Goal: Task Accomplishment & Management: Manage account settings

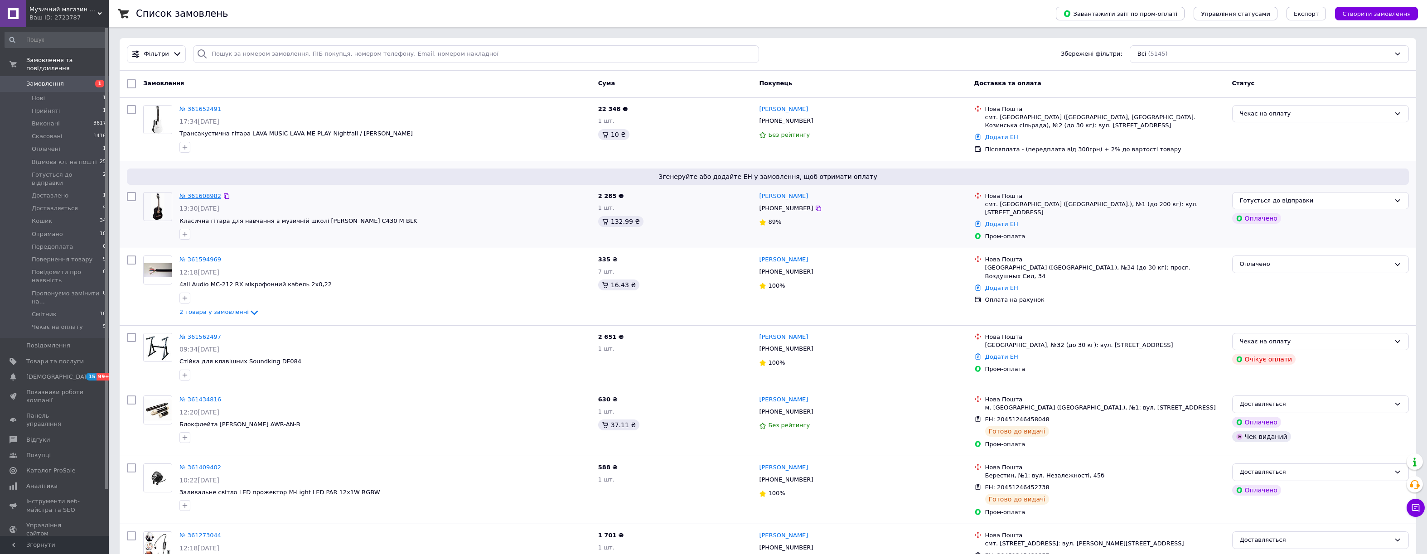
click at [208, 196] on link "№ 361608982" at bounding box center [200, 196] width 42 height 7
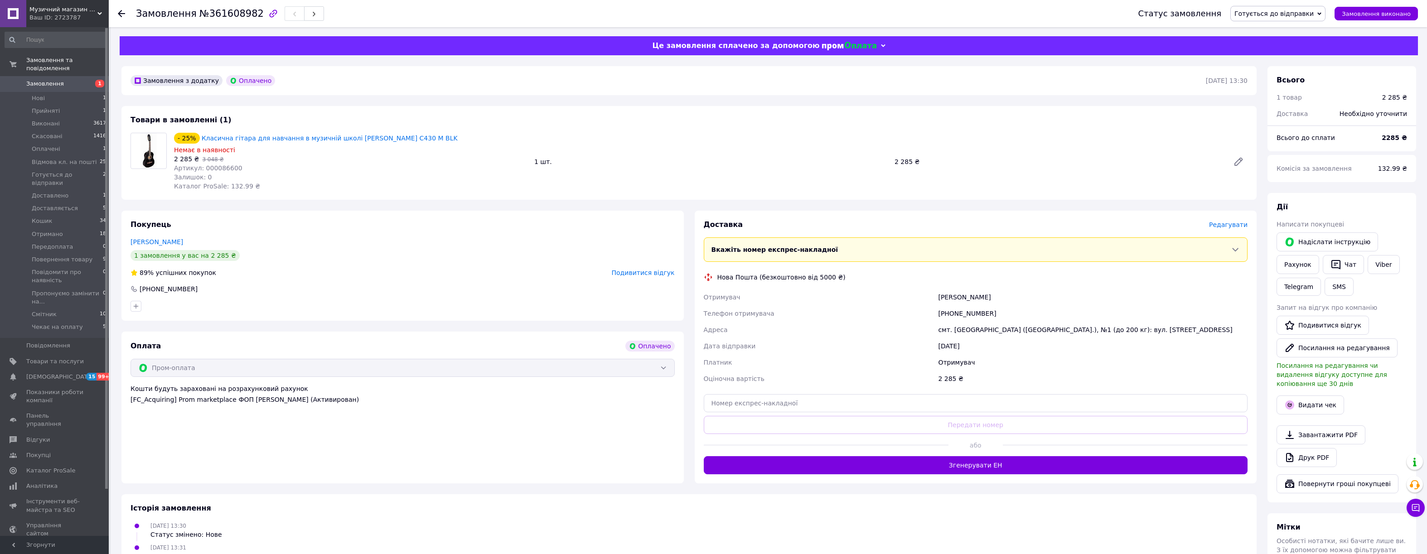
click at [626, 272] on span "Подивитися відгук" at bounding box center [643, 272] width 63 height 7
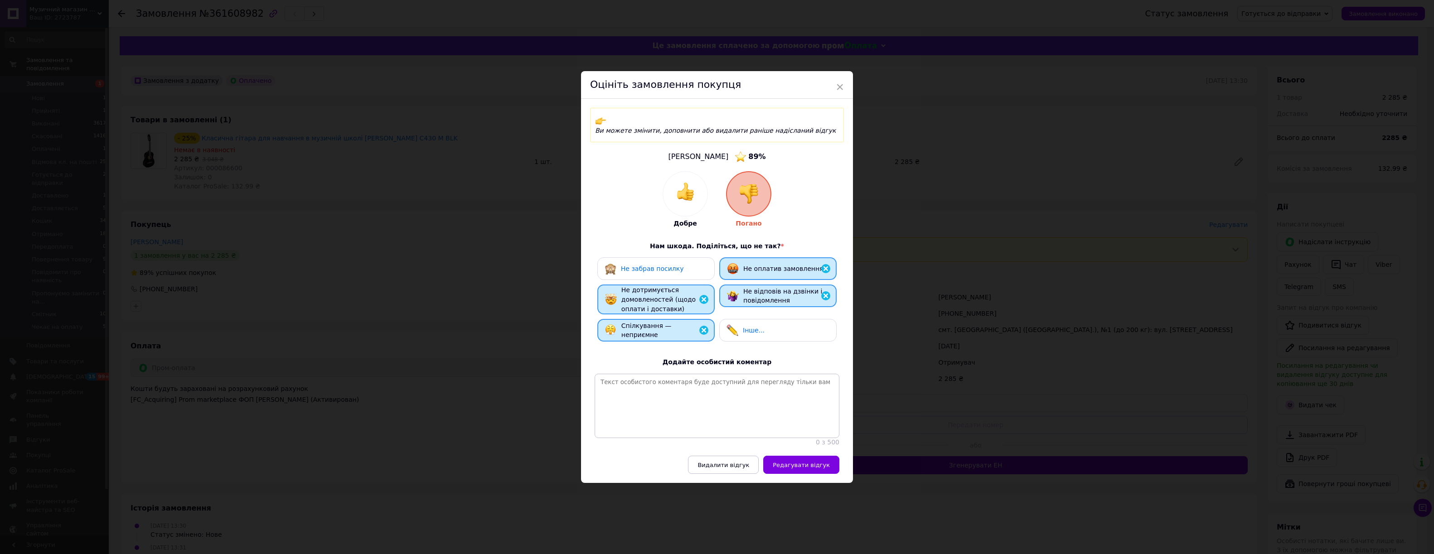
click at [676, 196] on div at bounding box center [685, 194] width 44 height 44
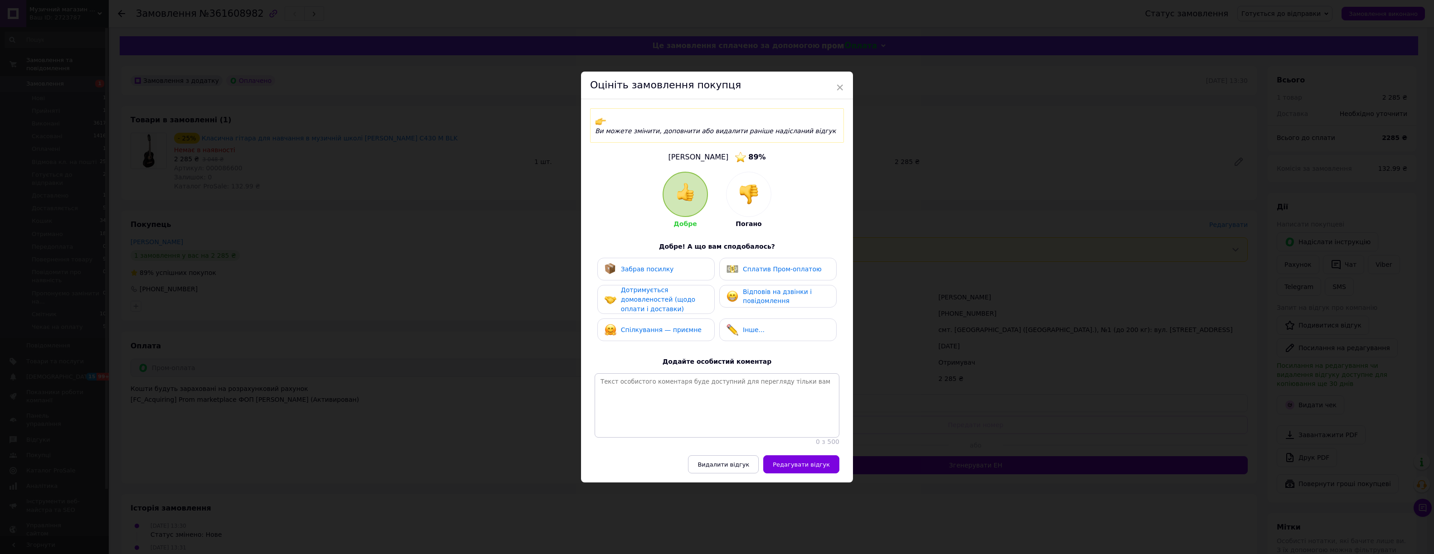
click at [749, 268] on div "Сплатив Пром-оплатою" at bounding box center [782, 270] width 79 height 10
click at [700, 297] on div "Дотримується домовленостей (щодо оплати і доставки)" at bounding box center [664, 300] width 86 height 28
click at [701, 325] on div "Спілкування — приємне" at bounding box center [656, 331] width 103 height 12
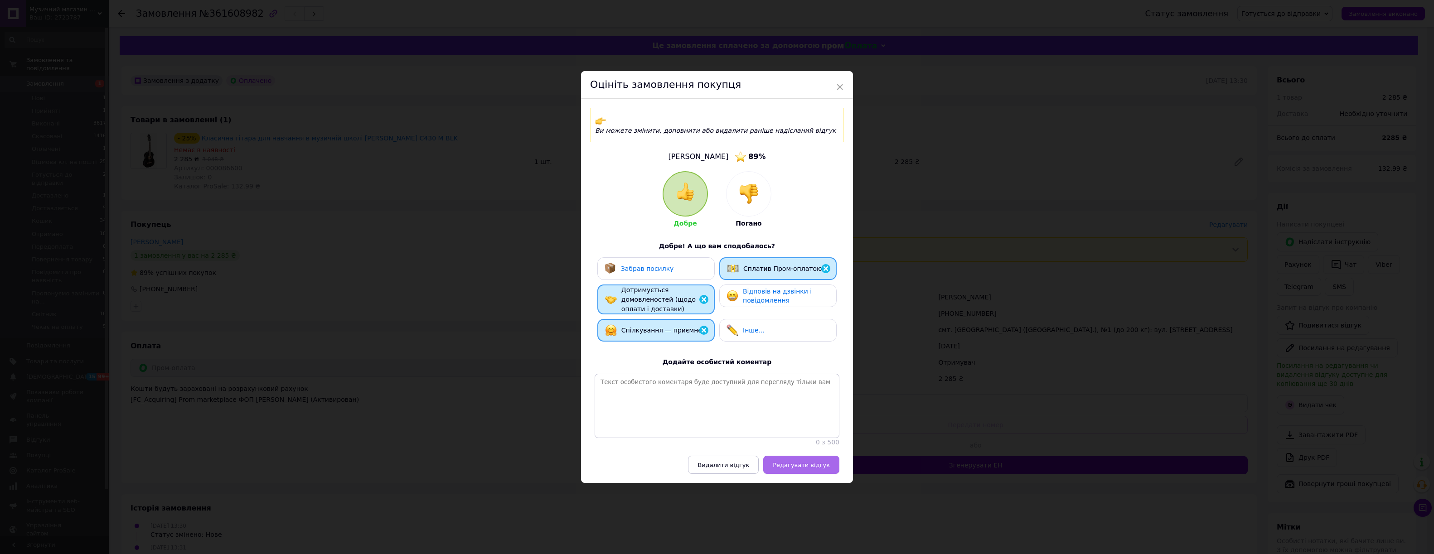
click at [780, 462] on span "Редагувати відгук" at bounding box center [801, 465] width 57 height 7
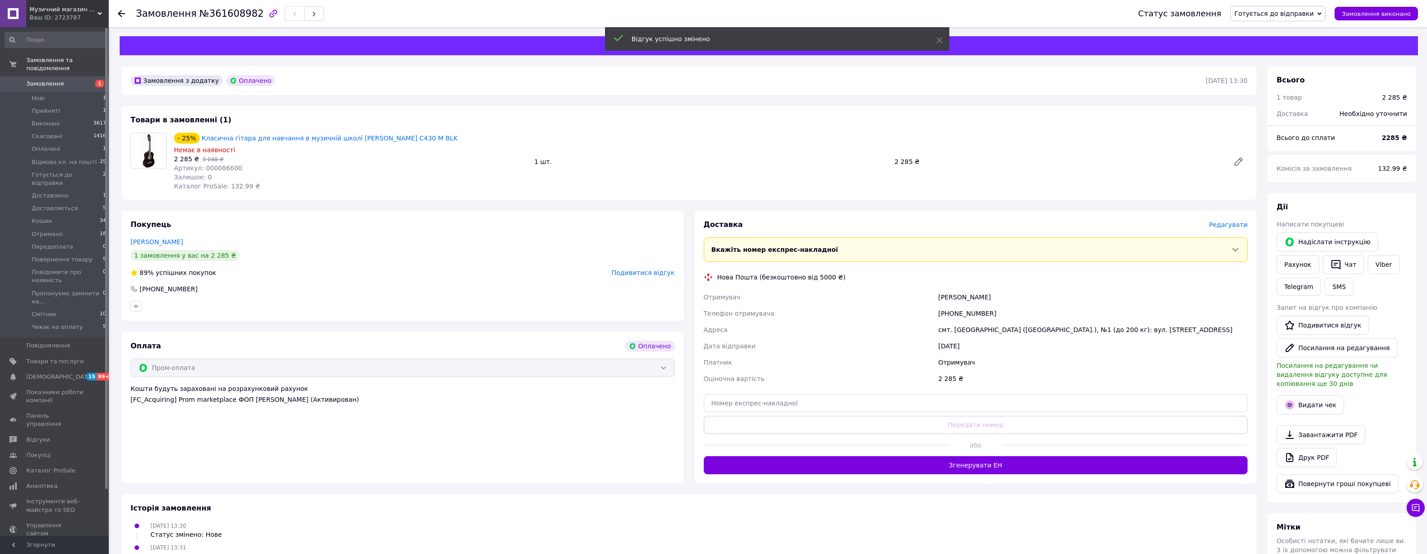
click at [74, 84] on span "Замовлення" at bounding box center [55, 84] width 58 height 8
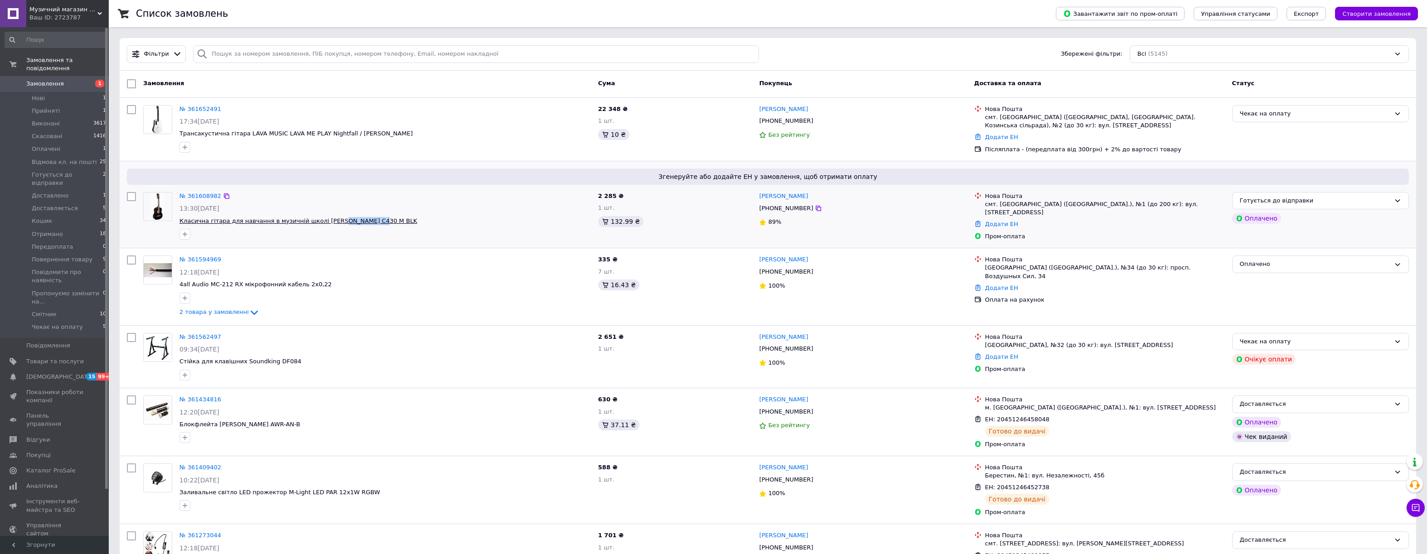
drag, startPoint x: 389, startPoint y: 221, endPoint x: 337, endPoint y: 221, distance: 52.1
click at [337, 221] on span "Класична гітара для навчання в музичній школі [PERSON_NAME] C430 M BLK" at bounding box center [385, 221] width 412 height 9
copy span "C430 M BLK"
click at [208, 311] on span "2 товара у замовленні" at bounding box center [213, 312] width 69 height 7
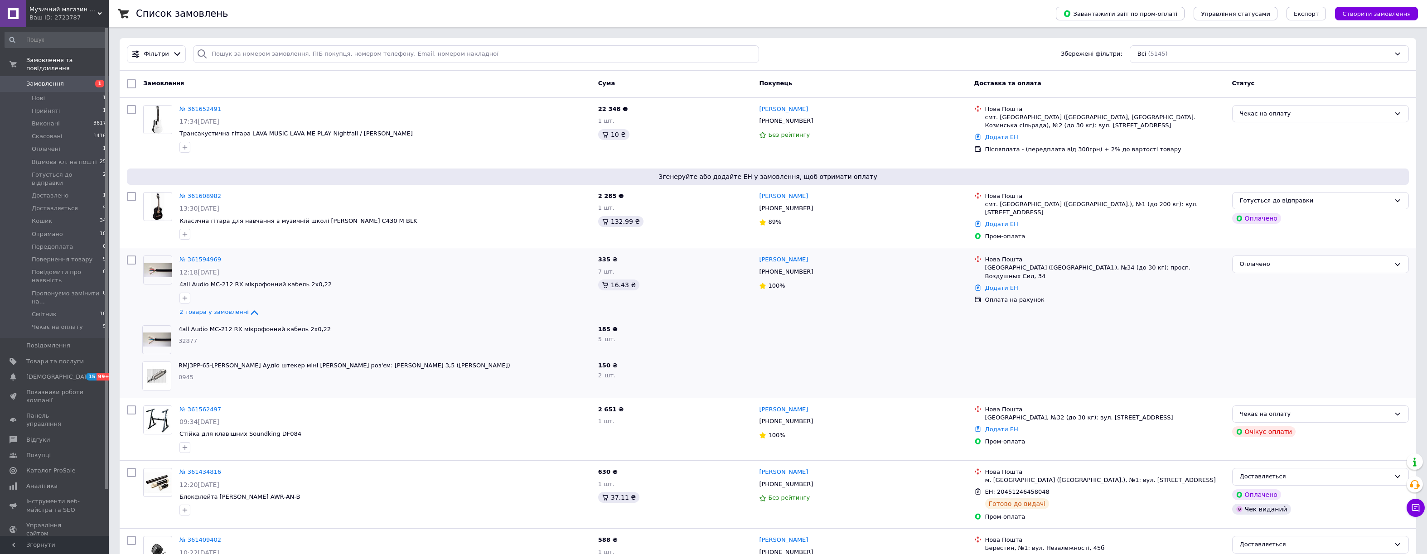
click at [324, 327] on span "4all Audio MC-212 RX мікрофонний кабель 2x0,22" at bounding box center [385, 329] width 412 height 9
drag, startPoint x: 175, startPoint y: 328, endPoint x: 240, endPoint y: 328, distance: 65.3
click at [240, 328] on div "4all Audio MC-212 RX мікрофонний кабель 2x0,22 32877" at bounding box center [385, 340] width 420 height 36
copy link "4all Audio MC-212 RX"
